Goal: Task Accomplishment & Management: Manage account settings

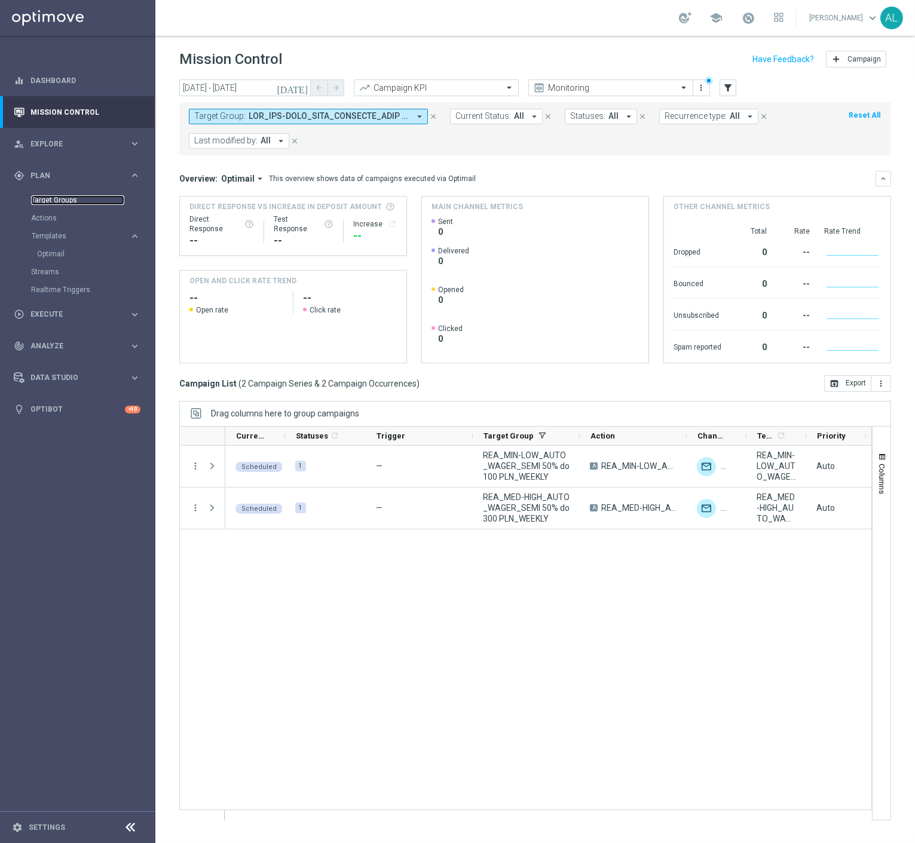
click at [64, 200] on link "Target Groups" at bounding box center [77, 200] width 93 height 10
